Goal: Check status: Check status

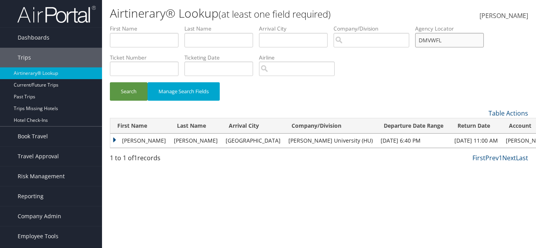
drag, startPoint x: 457, startPoint y: 41, endPoint x: 392, endPoint y: 42, distance: 65.1
click at [392, 25] on ul "First Name Last Name Departure City Arrival City Company/Division Airport/City …" at bounding box center [319, 25] width 418 height 0
paste input "W24B"
type input "DMW24B"
drag, startPoint x: 107, startPoint y: 93, endPoint x: 115, endPoint y: 89, distance: 8.4
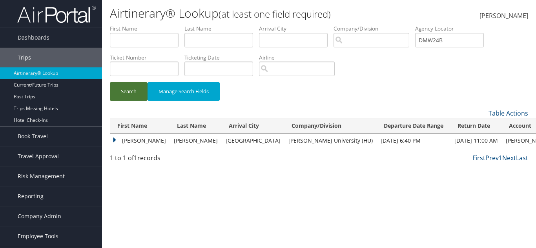
click at [115, 89] on div "Search Manage Search Fields" at bounding box center [319, 95] width 430 height 26
click at [115, 89] on button "Search" at bounding box center [129, 91] width 38 height 18
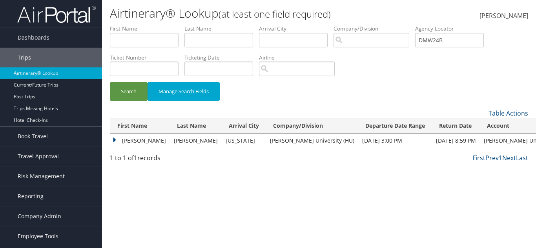
click at [118, 137] on td "MICHAEL" at bounding box center [140, 141] width 60 height 14
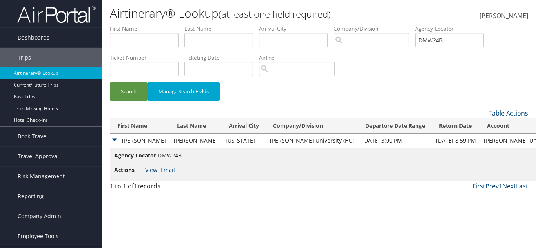
click at [150, 169] on link "View" at bounding box center [151, 169] width 12 height 7
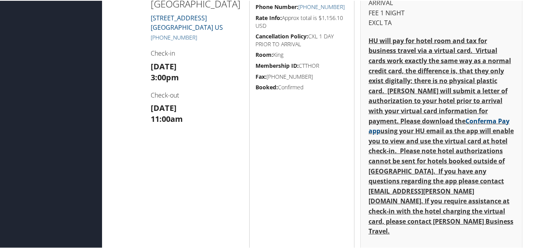
scroll to position [314, 0]
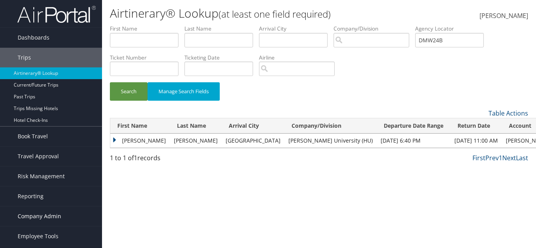
click at [36, 213] on span "Company Admin" at bounding box center [40, 217] width 44 height 20
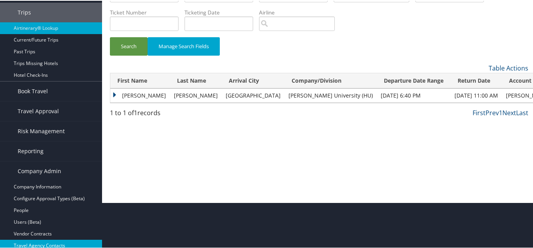
scroll to position [118, 0]
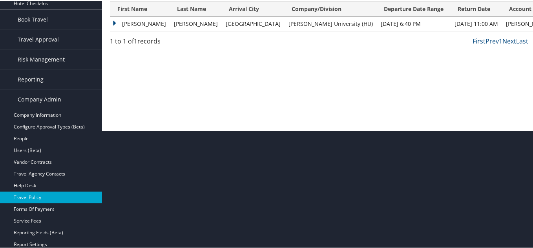
click at [42, 200] on link "Travel Policy" at bounding box center [51, 197] width 102 height 12
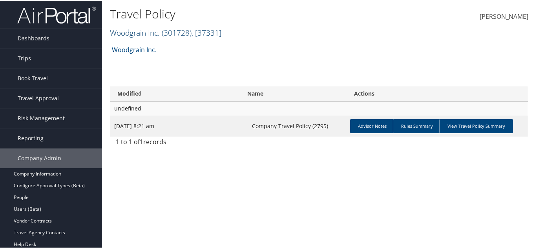
click at [189, 35] on span "( 301728 )" at bounding box center [177, 32] width 30 height 11
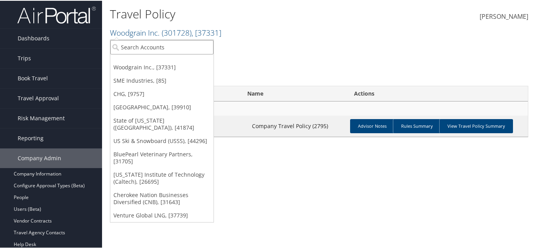
click at [182, 44] on input "search" at bounding box center [161, 46] width 103 height 15
click at [133, 47] on input "search" at bounding box center [161, 46] width 103 height 15
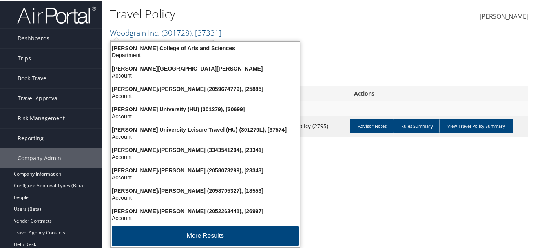
type input "howard uni"
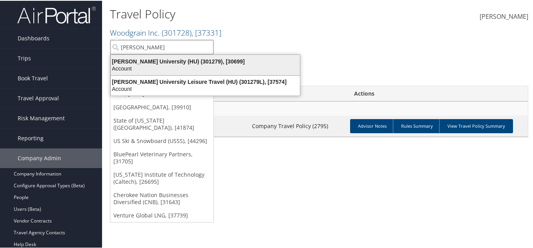
click at [158, 67] on div "Account" at bounding box center [205, 67] width 198 height 7
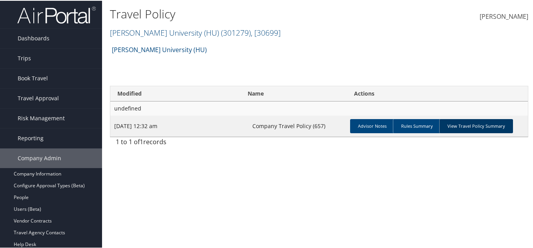
click at [479, 129] on link "View Travel Policy Summary" at bounding box center [476, 125] width 74 height 14
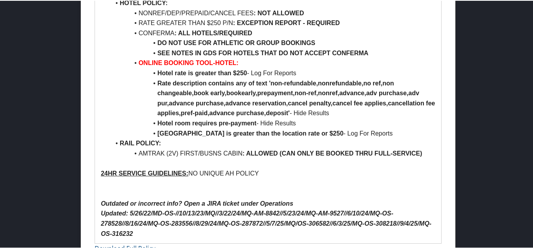
scroll to position [832, 0]
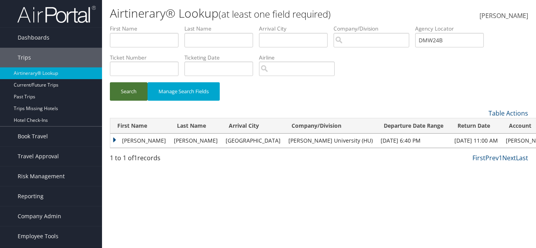
click at [115, 91] on button "Search" at bounding box center [129, 91] width 38 height 18
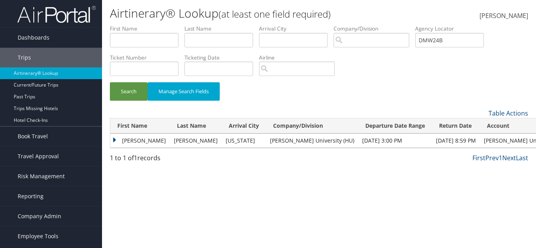
click at [117, 140] on td "MICHAEL" at bounding box center [140, 141] width 60 height 14
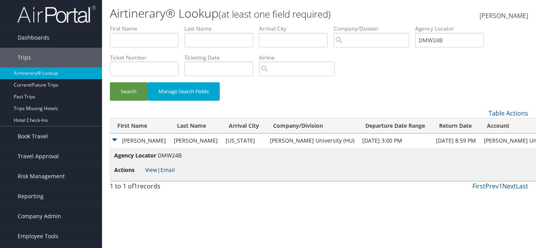
click at [154, 168] on link "View" at bounding box center [151, 169] width 12 height 7
click at [131, 97] on button "Search" at bounding box center [129, 91] width 38 height 18
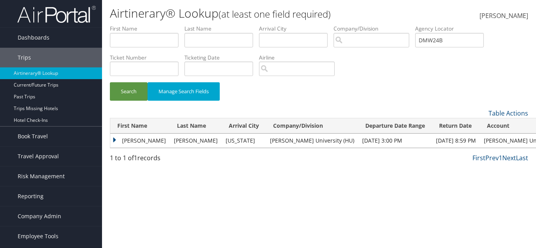
click at [116, 140] on td "MICHAEL" at bounding box center [140, 141] width 60 height 14
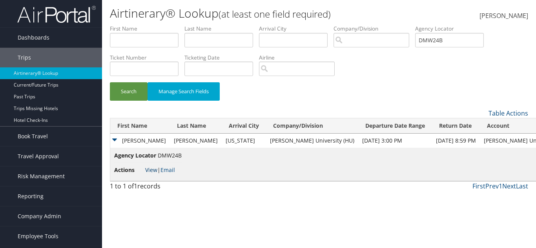
click at [153, 169] on link "View" at bounding box center [151, 169] width 12 height 7
click at [128, 96] on button "Search" at bounding box center [129, 91] width 38 height 18
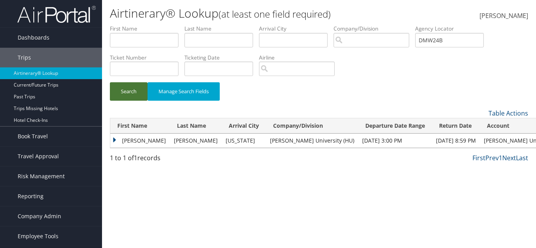
click at [136, 86] on button "Search" at bounding box center [129, 91] width 38 height 18
click at [115, 142] on td "MICHAEL" at bounding box center [140, 141] width 60 height 14
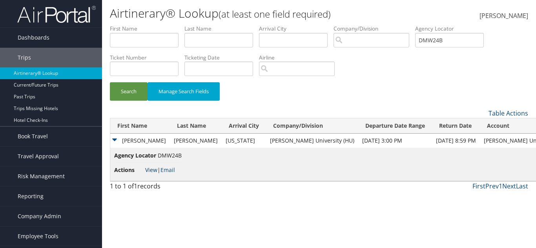
click at [148, 171] on link "View" at bounding box center [151, 169] width 12 height 7
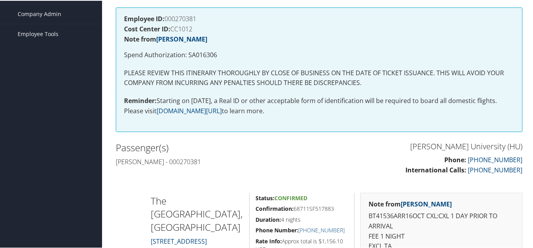
scroll to position [118, 0]
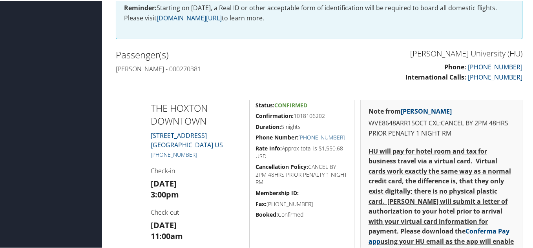
scroll to position [235, 0]
